Goal: Check status

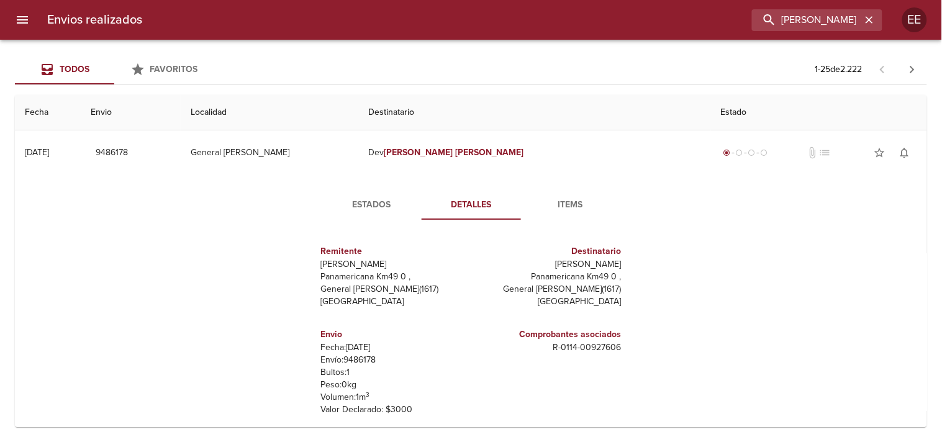
click at [752, 20] on input "[PERSON_NAME]" at bounding box center [806, 20] width 109 height 22
type input "[PERSON_NAME]"
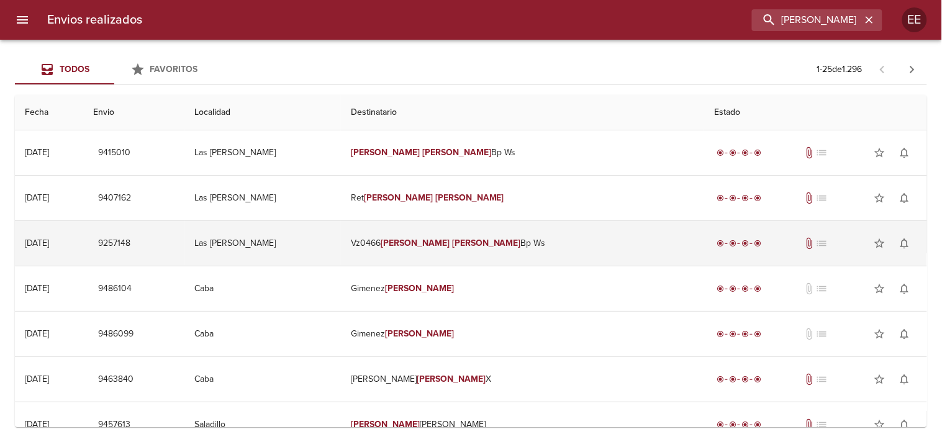
click at [492, 232] on td "Vz0466 [PERSON_NAME] Bp Ws" at bounding box center [522, 243] width 363 height 45
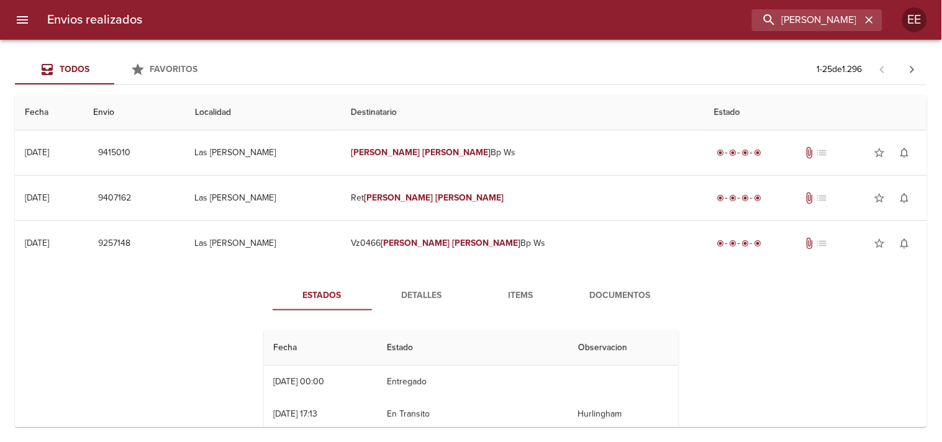
click at [429, 298] on span "Detalles" at bounding box center [421, 296] width 84 height 16
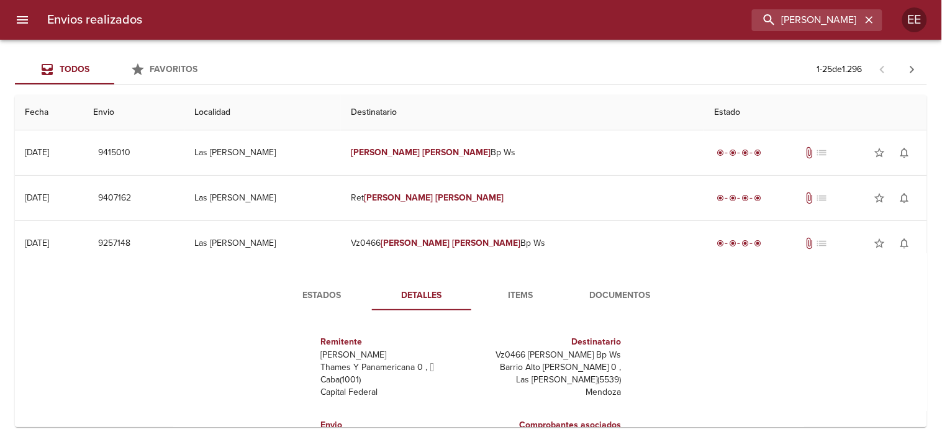
scroll to position [138, 0]
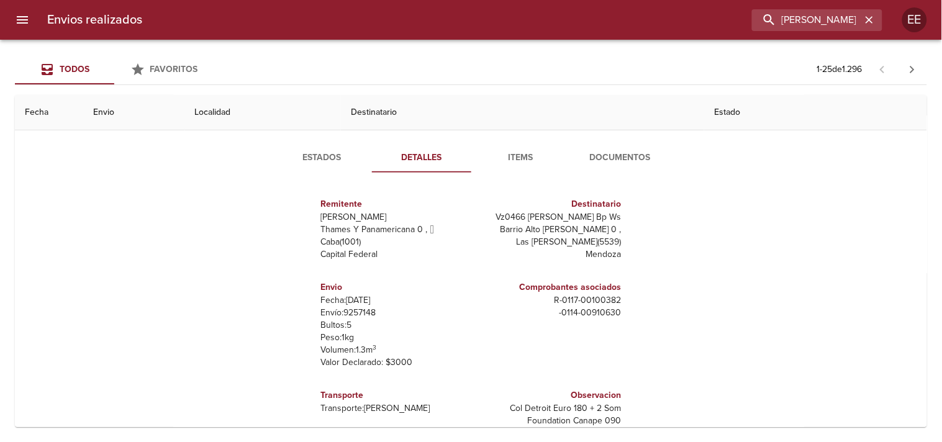
click at [524, 158] on span "Items" at bounding box center [521, 158] width 84 height 16
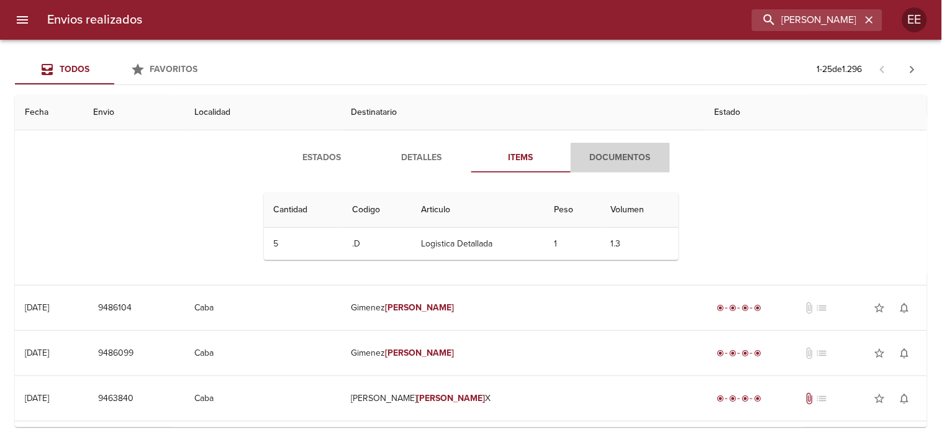
click at [591, 160] on span "Documentos" at bounding box center [620, 158] width 84 height 16
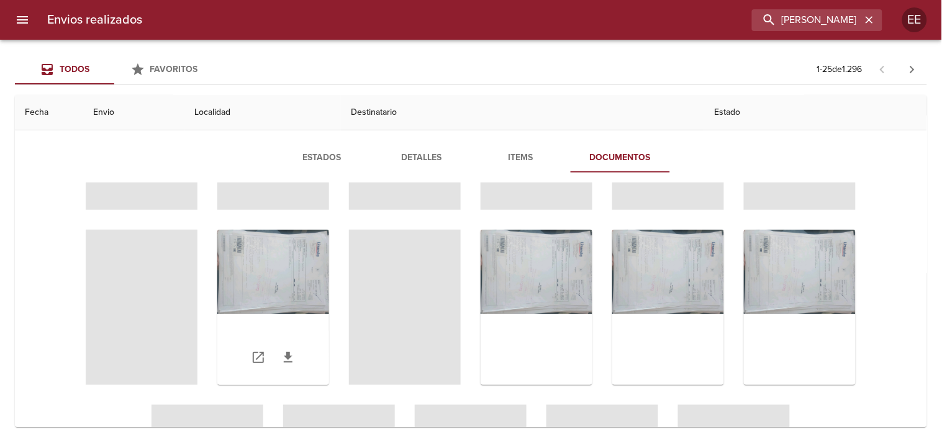
scroll to position [104, 0]
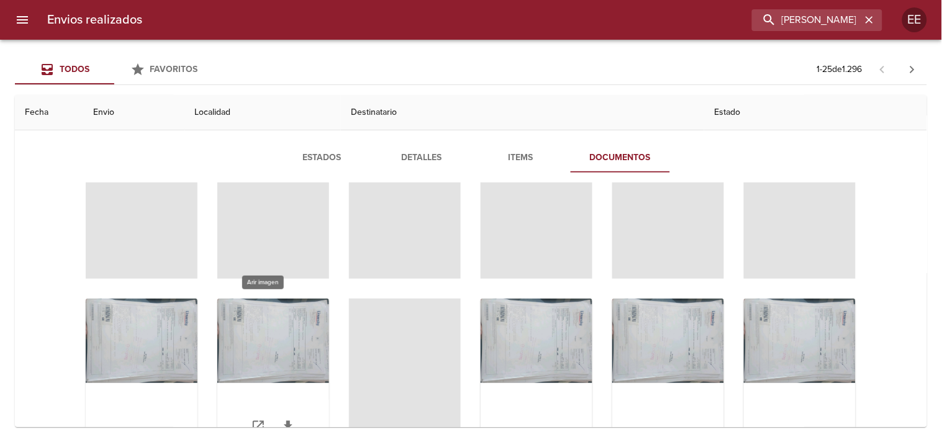
click at [276, 326] on div "Tabla de envíos del cliente" at bounding box center [273, 376] width 112 height 155
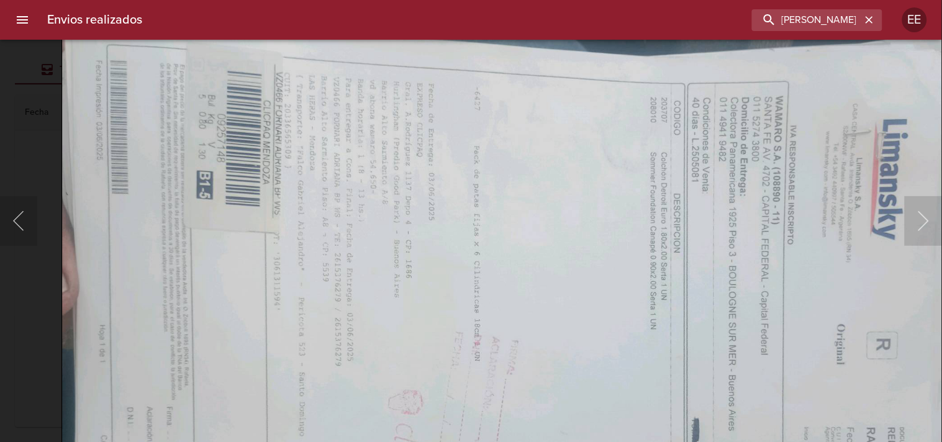
click at [529, 263] on img "Lightbox" at bounding box center [520, 361] width 916 height 690
click at [25, 139] on div "Lightbox" at bounding box center [471, 221] width 942 height 442
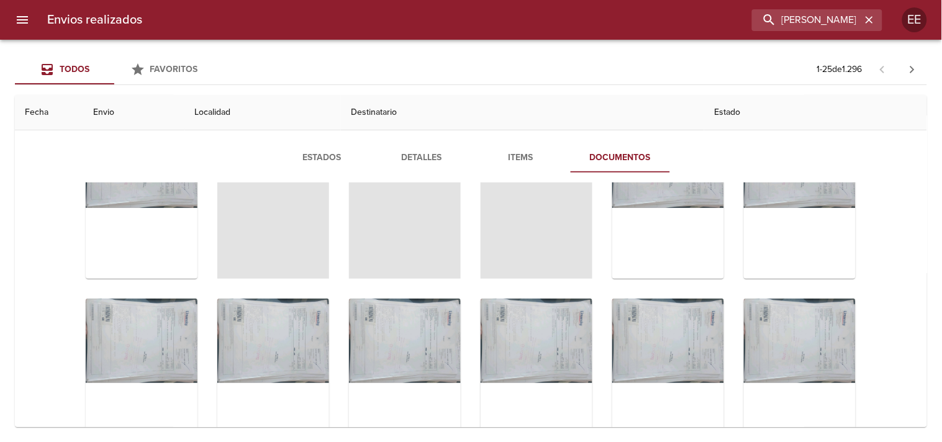
scroll to position [0, 0]
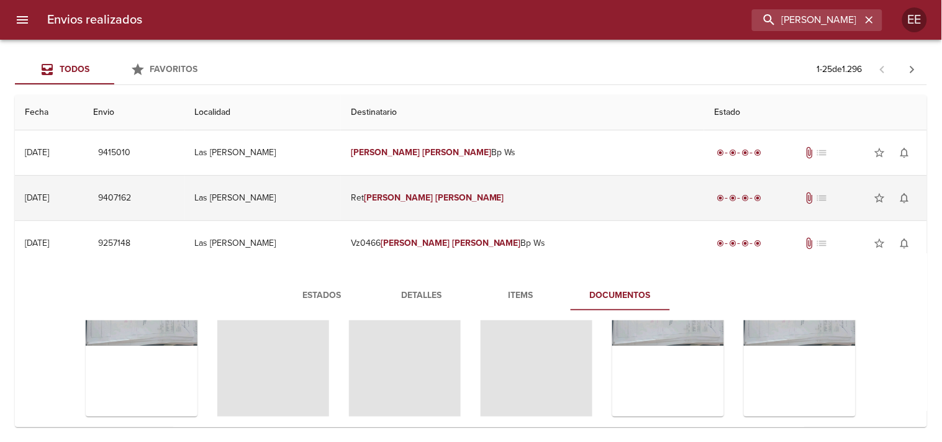
click at [484, 196] on td "[PERSON_NAME] [PERSON_NAME]" at bounding box center [522, 198] width 363 height 45
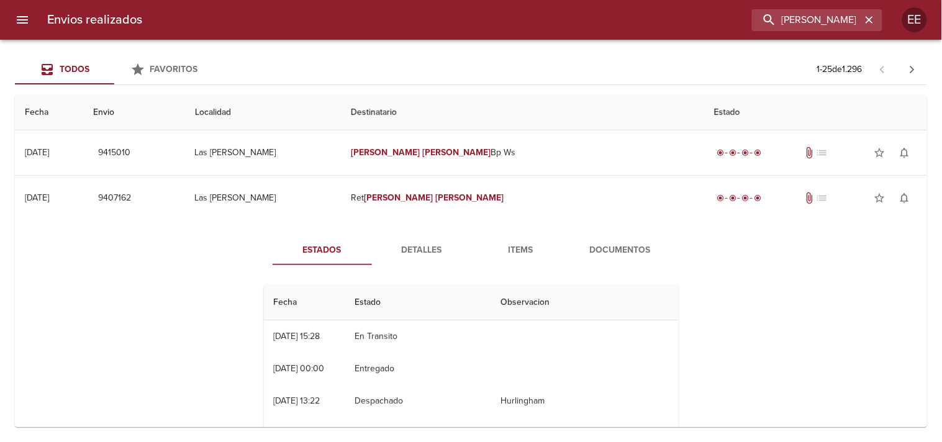
click at [514, 250] on span "Items" at bounding box center [521, 251] width 84 height 16
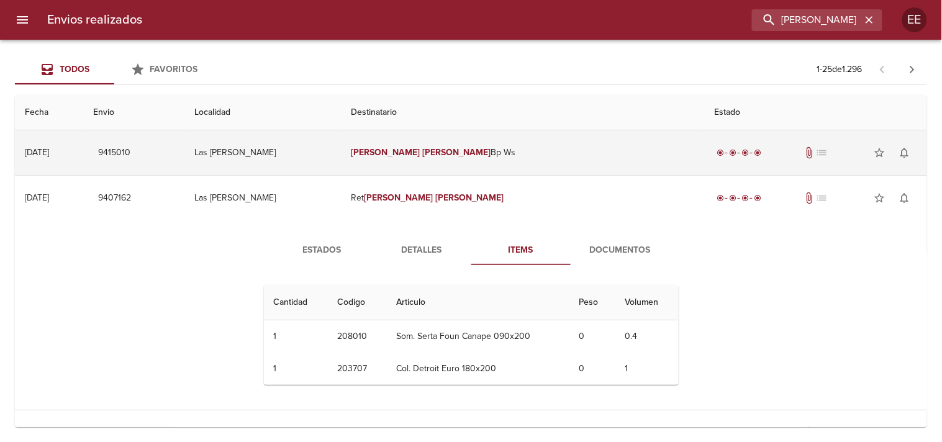
scroll to position [102, 0]
click at [457, 151] on td "[PERSON_NAME] Bp Ws" at bounding box center [522, 152] width 363 height 45
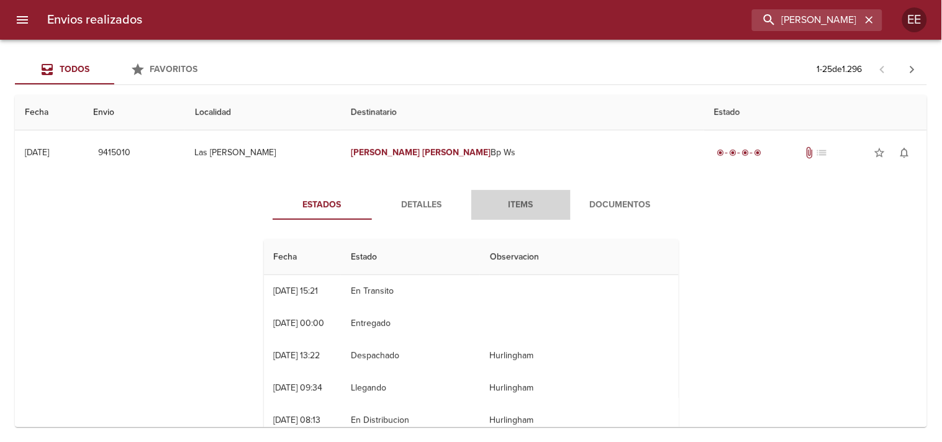
click at [509, 206] on span "Items" at bounding box center [521, 205] width 84 height 16
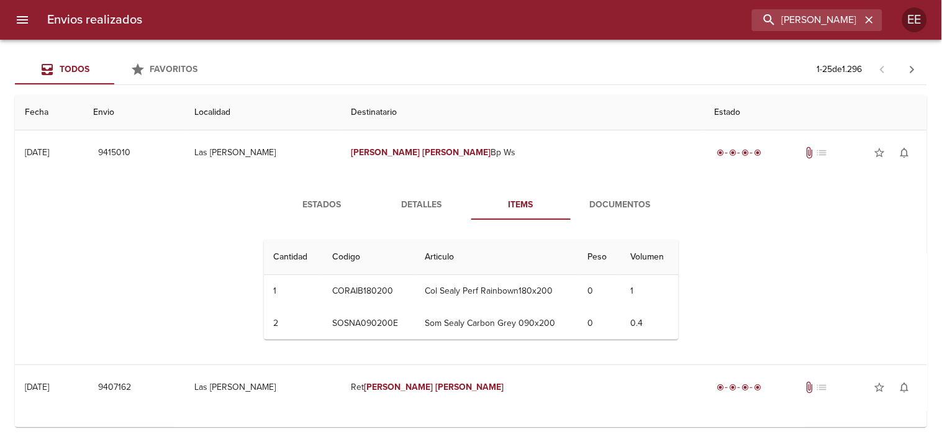
click at [323, 207] on span "Estados" at bounding box center [322, 205] width 84 height 16
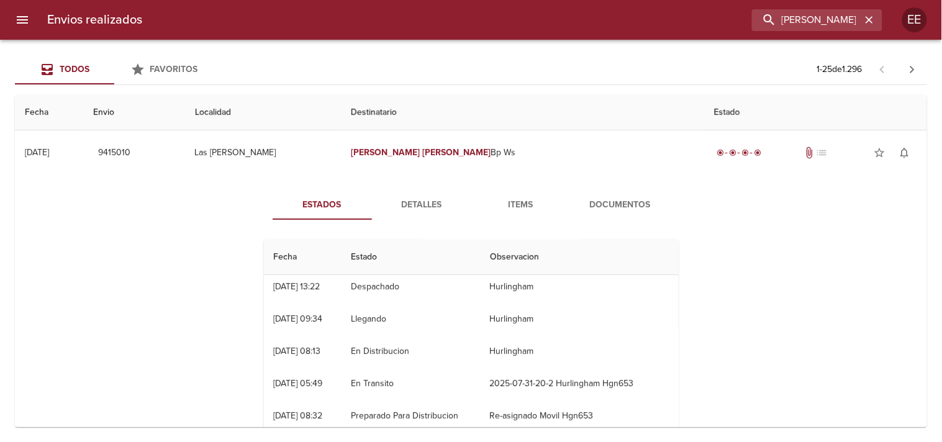
scroll to position [0, 0]
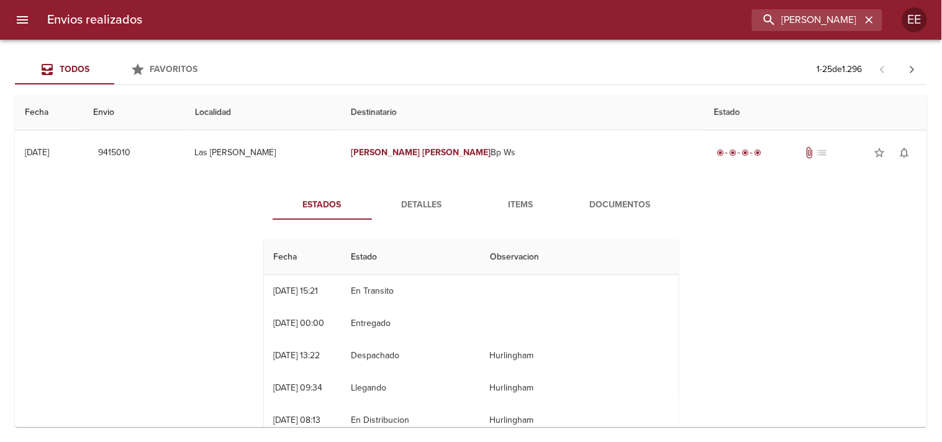
click at [611, 209] on span "Documentos" at bounding box center [620, 205] width 84 height 16
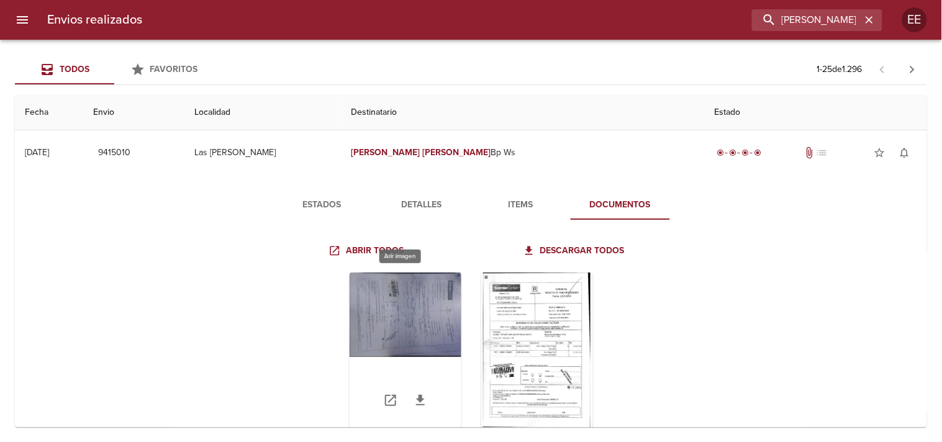
click at [413, 308] on div "Tabla de envíos del cliente" at bounding box center [405, 349] width 112 height 155
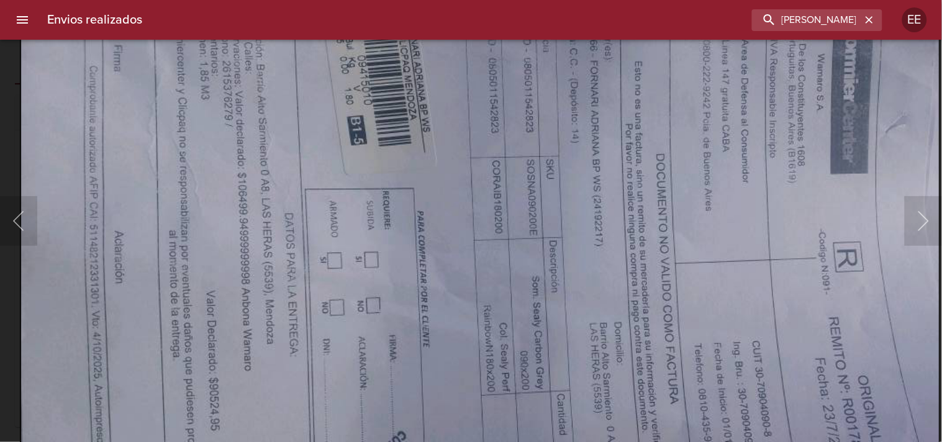
click at [529, 389] on img "Lightbox" at bounding box center [480, 293] width 920 height 690
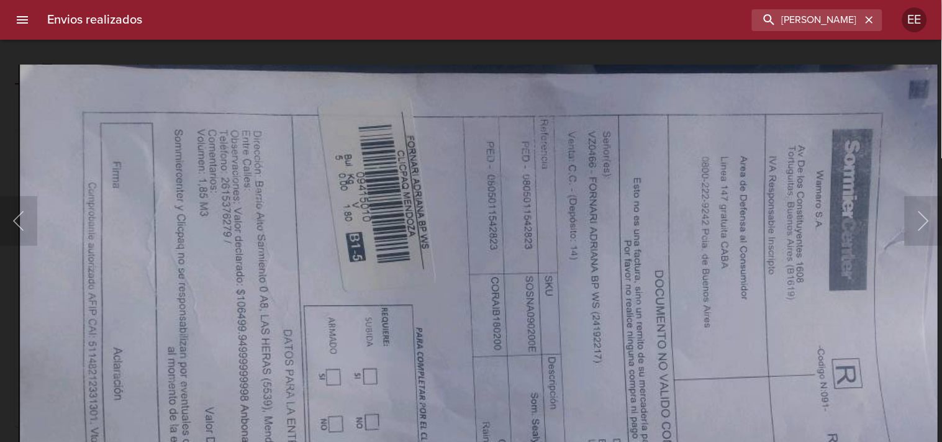
click at [519, 344] on img "Lightbox" at bounding box center [479, 410] width 920 height 690
click at [916, 221] on button "Siguiente" at bounding box center [922, 221] width 37 height 50
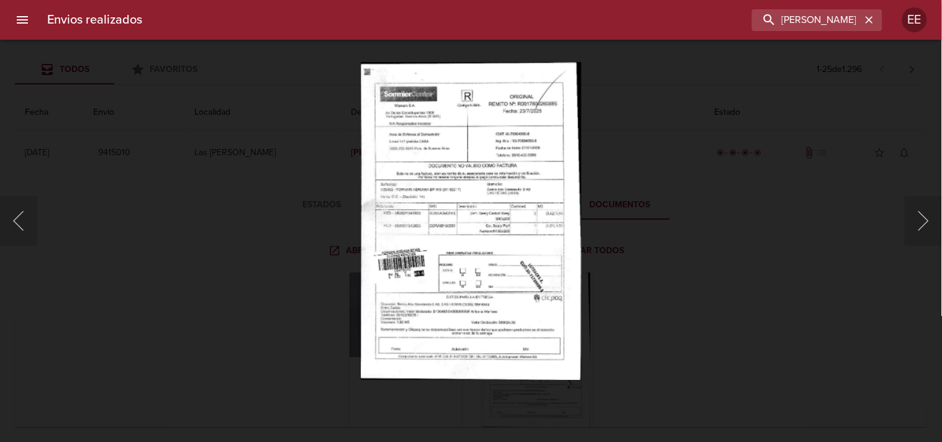
click at [678, 292] on div "Lightbox" at bounding box center [471, 221] width 942 height 442
